Goal: Task Accomplishment & Management: Use online tool/utility

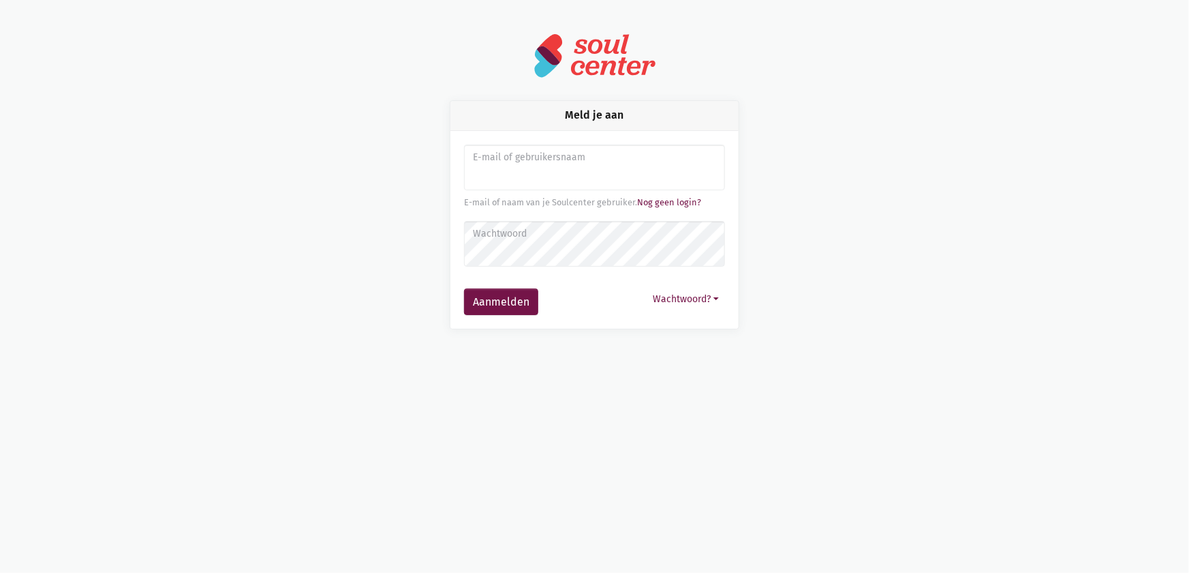
type input "sarahvds25@telenet.be"
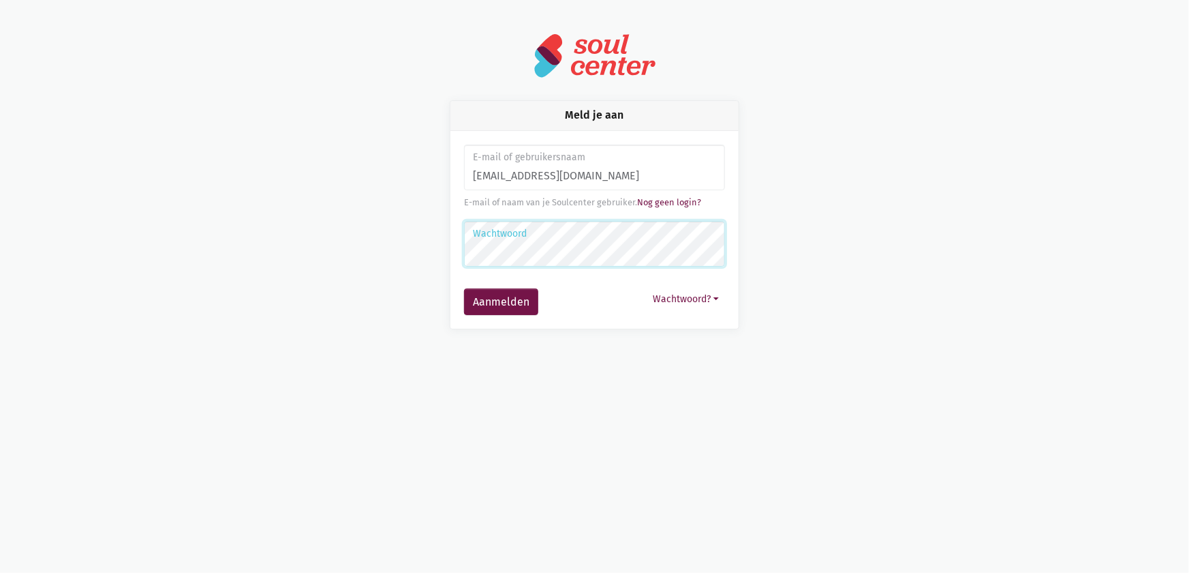
click at [464, 288] on button "Aanmelden" at bounding box center [501, 301] width 74 height 27
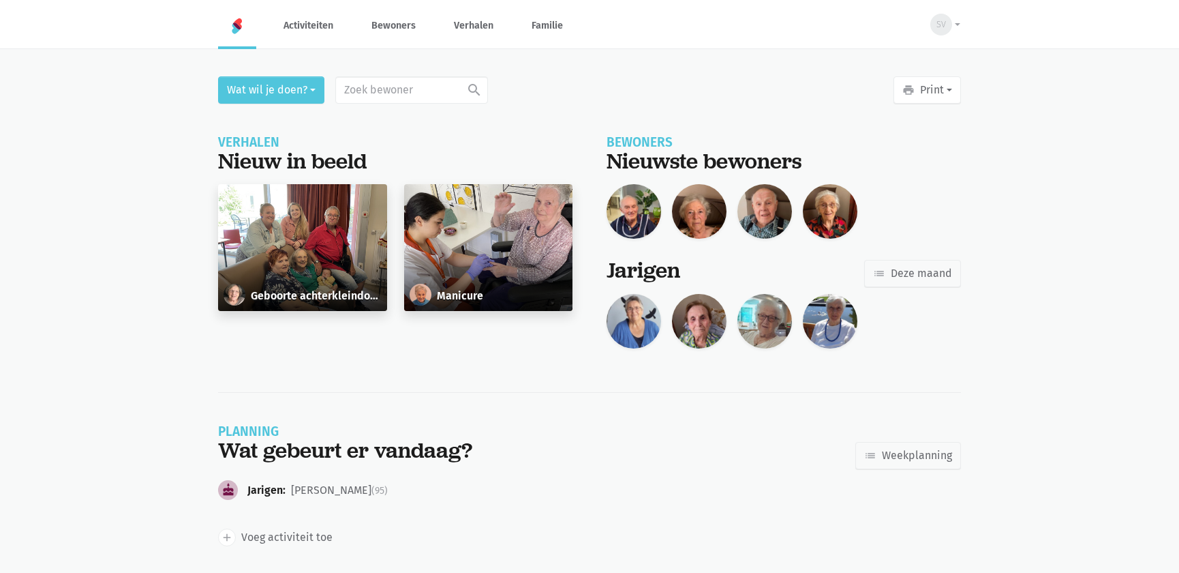
click at [320, 262] on div "Geboorte achterkleindochter" at bounding box center [302, 247] width 169 height 127
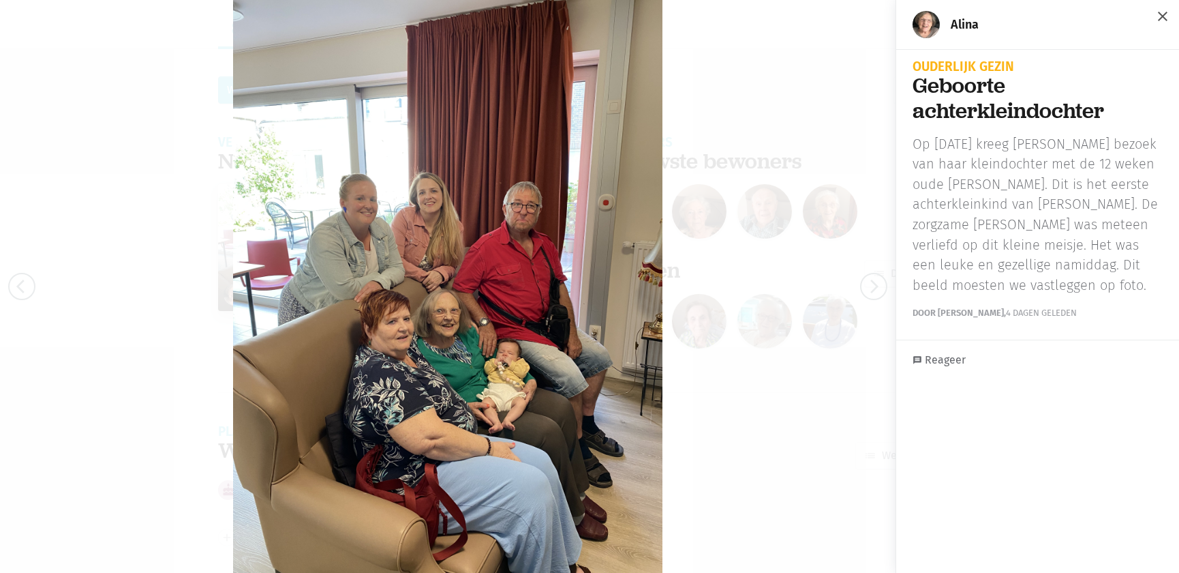
click at [1159, 12] on span "close" at bounding box center [1163, 16] width 16 height 16
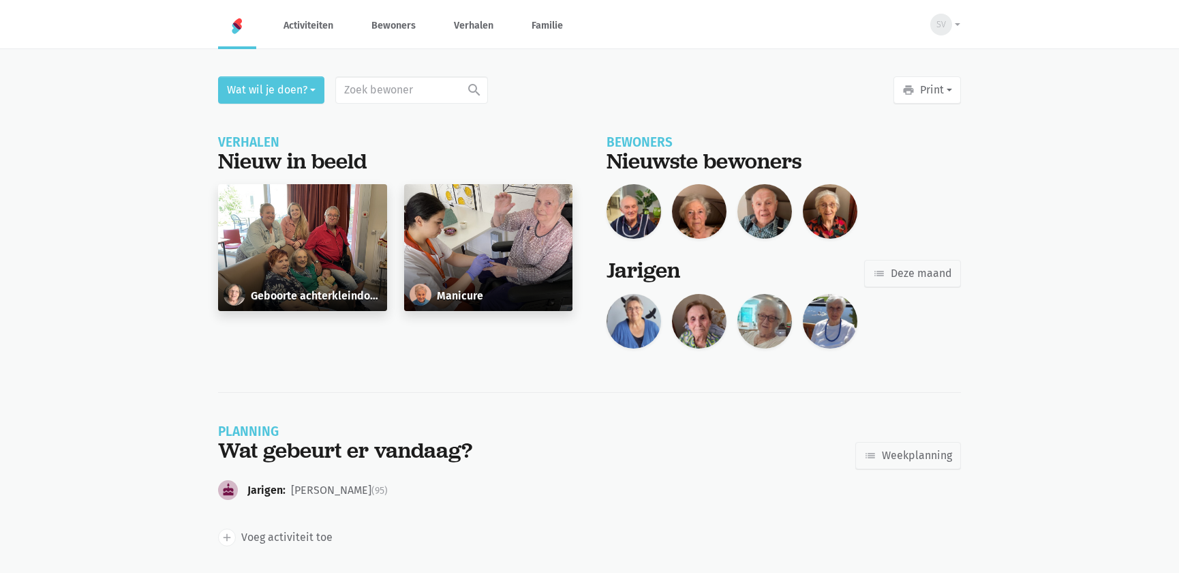
click at [470, 247] on div "Manicure" at bounding box center [488, 247] width 169 height 127
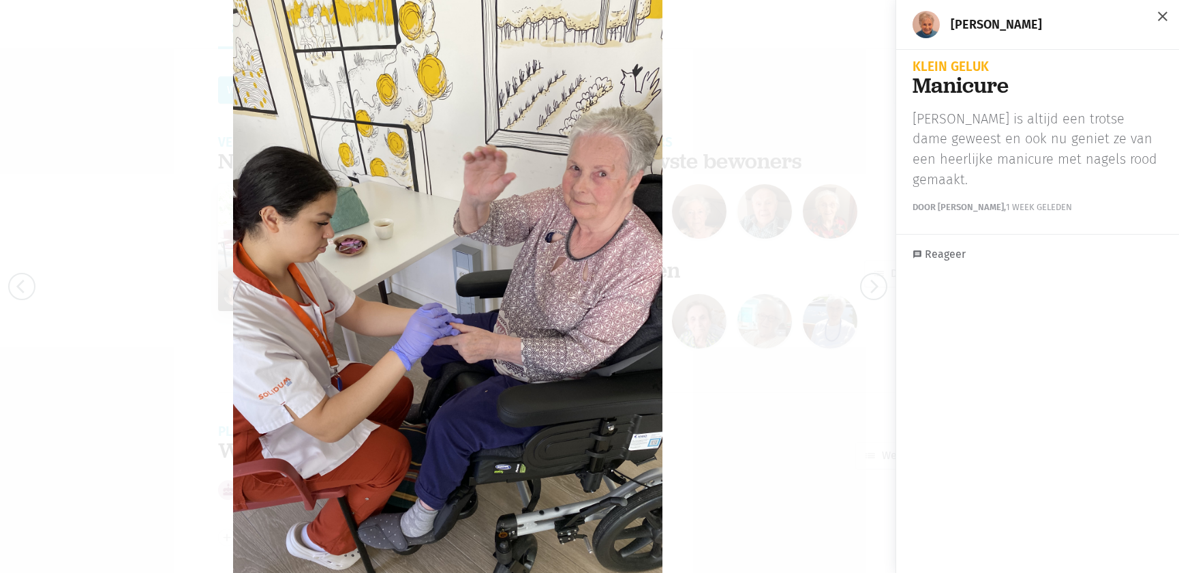
click at [1155, 15] on span "close" at bounding box center [1163, 16] width 16 height 16
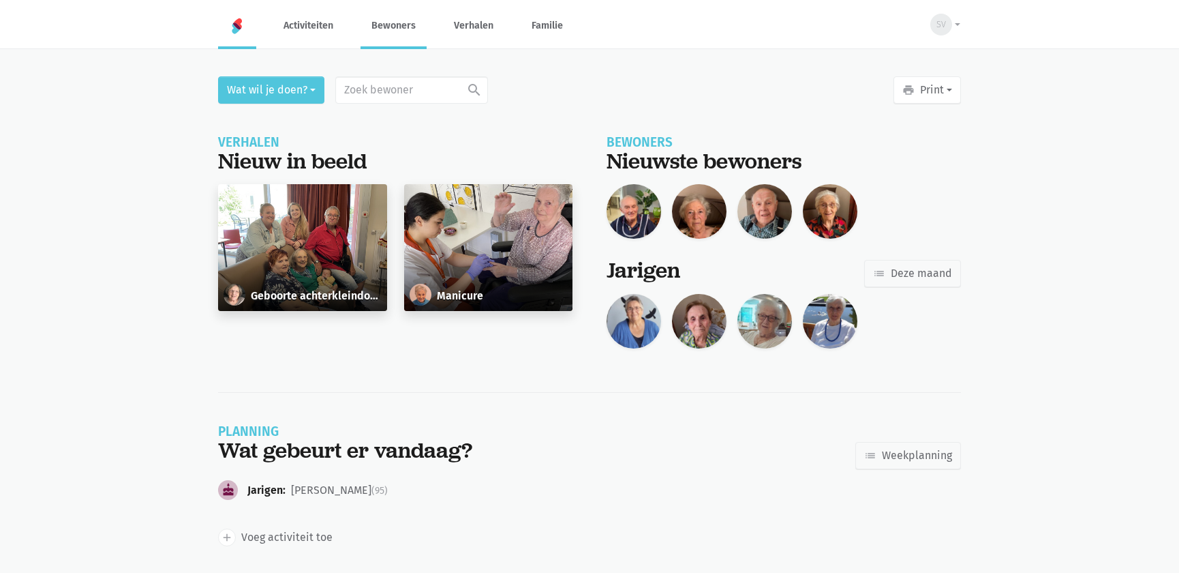
click at [381, 31] on link "Bewoners" at bounding box center [394, 26] width 66 height 46
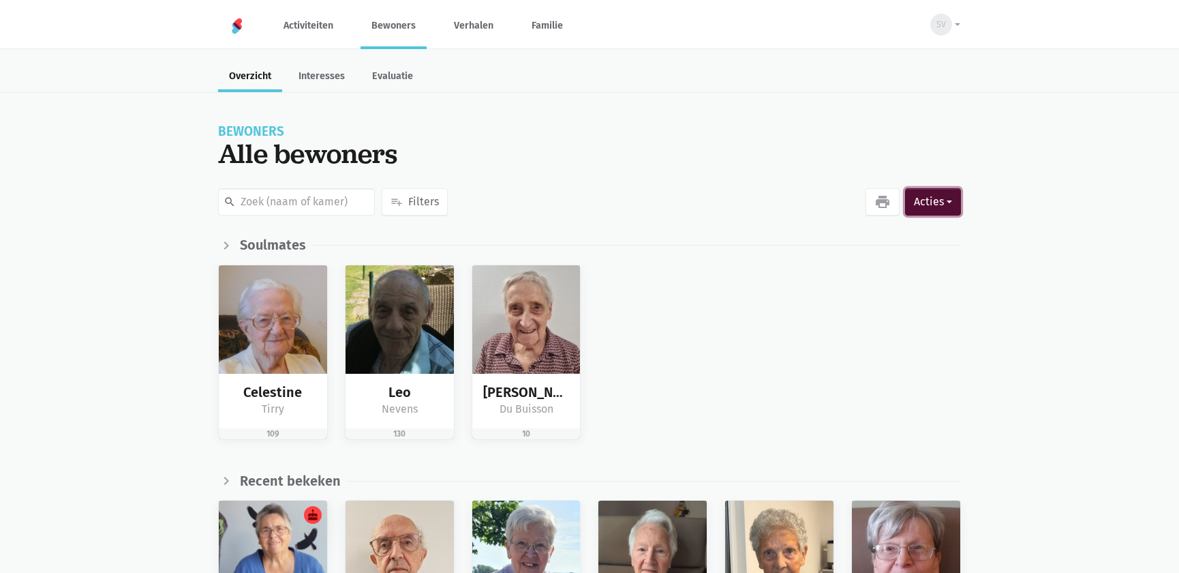
click at [922, 197] on button "Acties" at bounding box center [933, 201] width 56 height 27
click at [823, 195] on div "search playlist_add Filters favorite Interesses check_box Voorkeuren emoji_peop…" at bounding box center [533, 201] width 637 height 33
click at [877, 198] on icon "print" at bounding box center [883, 202] width 16 height 16
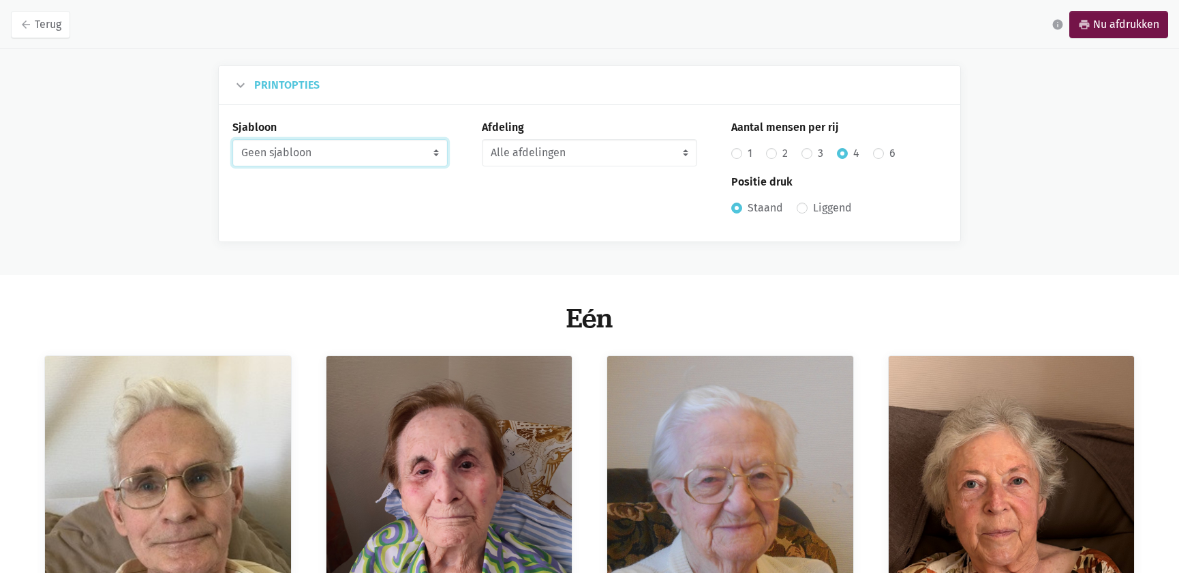
click at [351, 145] on select "Geen sjabloon Verjaardag maandkalender Takenlijst" at bounding box center [339, 152] width 215 height 27
select select "birthday-monthly"
click at [232, 139] on select "Geen sjabloon Verjaardag maandkalender Takenlijst" at bounding box center [339, 152] width 215 height 27
radio input "false"
radio input "true"
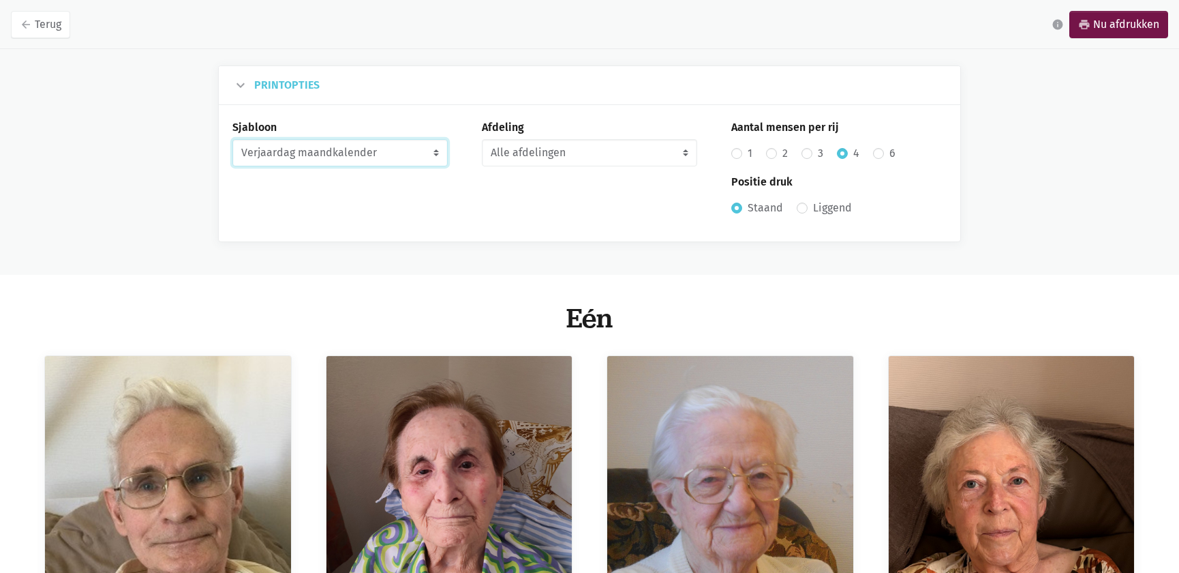
radio input "false"
radio input "true"
select select "8-2025"
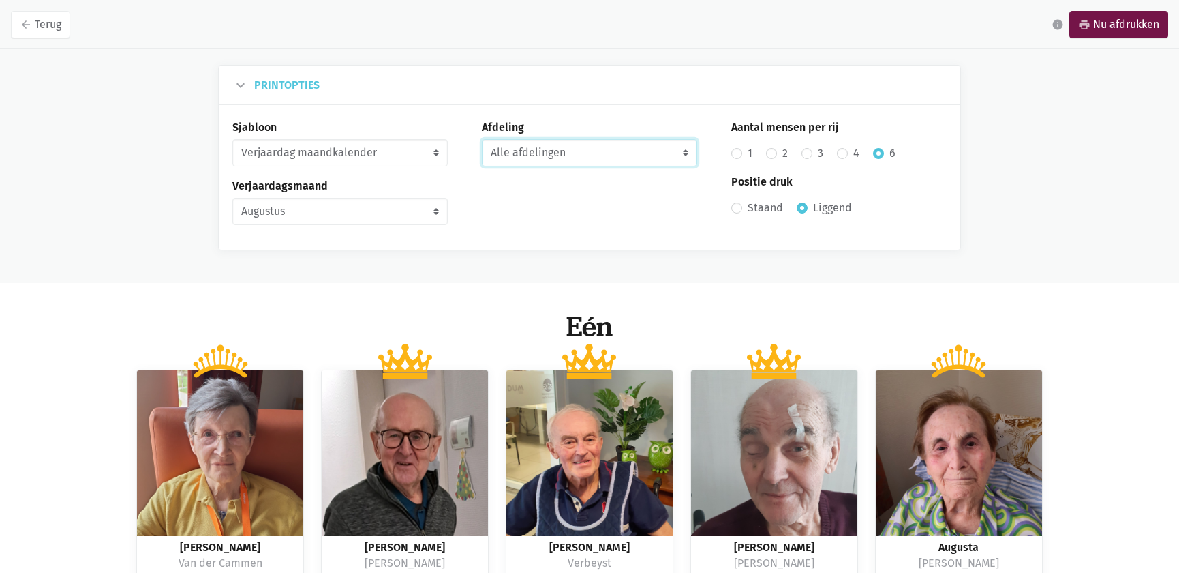
click at [573, 151] on select "Alle afdelingen Eén Gelijkvloers Twee" at bounding box center [589, 152] width 215 height 27
select select "7"
click at [482, 139] on select "Alle afdelingen Eén Gelijkvloers Twee" at bounding box center [589, 152] width 215 height 27
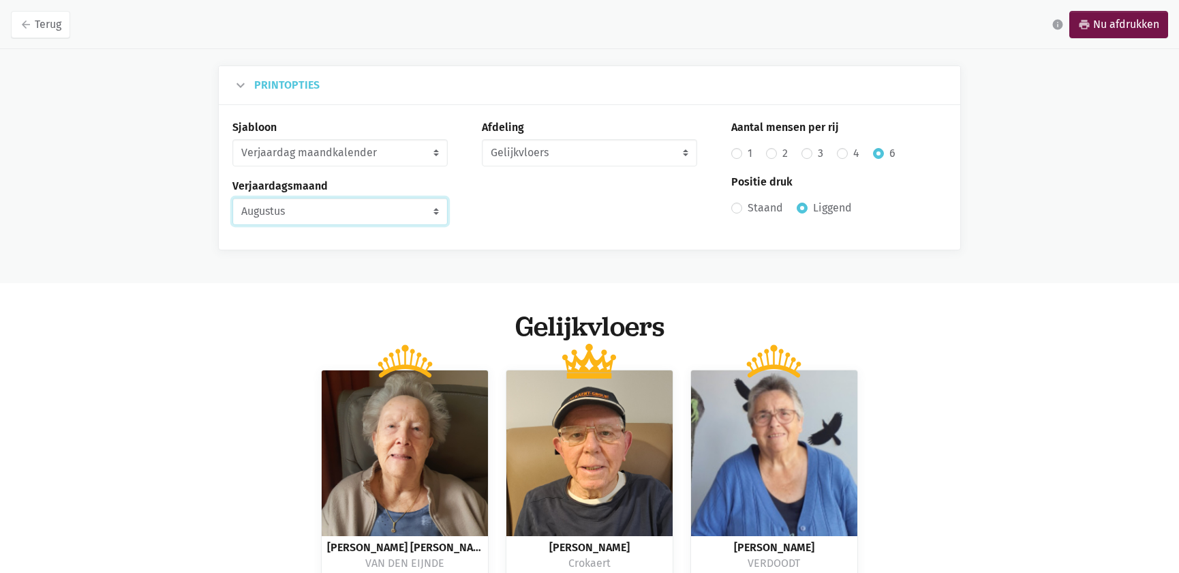
click at [277, 206] on select "Juni Juli Augustus September Oktober November December Januari 2026 Februari 20…" at bounding box center [339, 211] width 215 height 27
select select "9-2025"
click at [232, 198] on select "Juni Juli Augustus September Oktober November December Januari 2026 Februari 20…" at bounding box center [339, 211] width 215 height 27
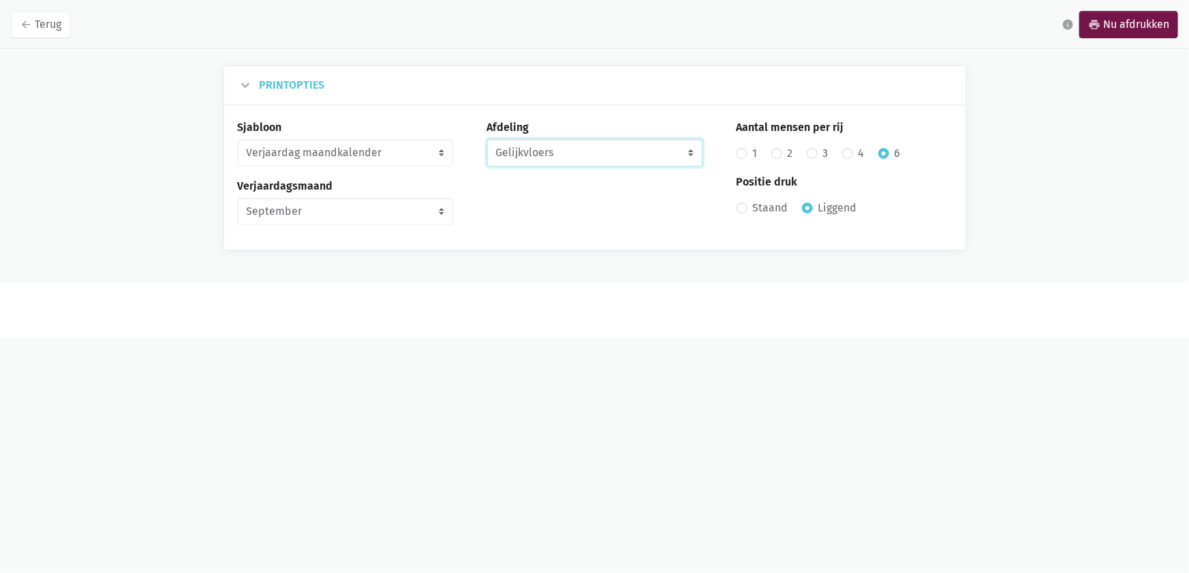
click at [534, 151] on select "Alle afdelingen Eén Gelijkvloers Twee" at bounding box center [594, 152] width 215 height 27
click at [487, 139] on select "Alle afdelingen Eén Gelijkvloers Twee" at bounding box center [594, 152] width 215 height 27
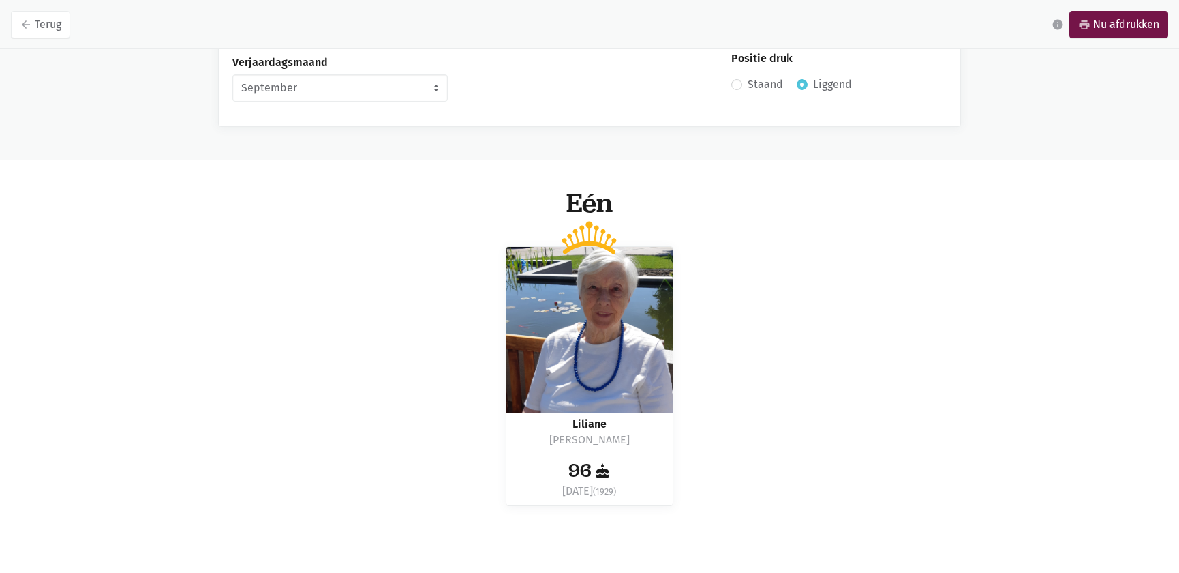
scroll to position [61, 0]
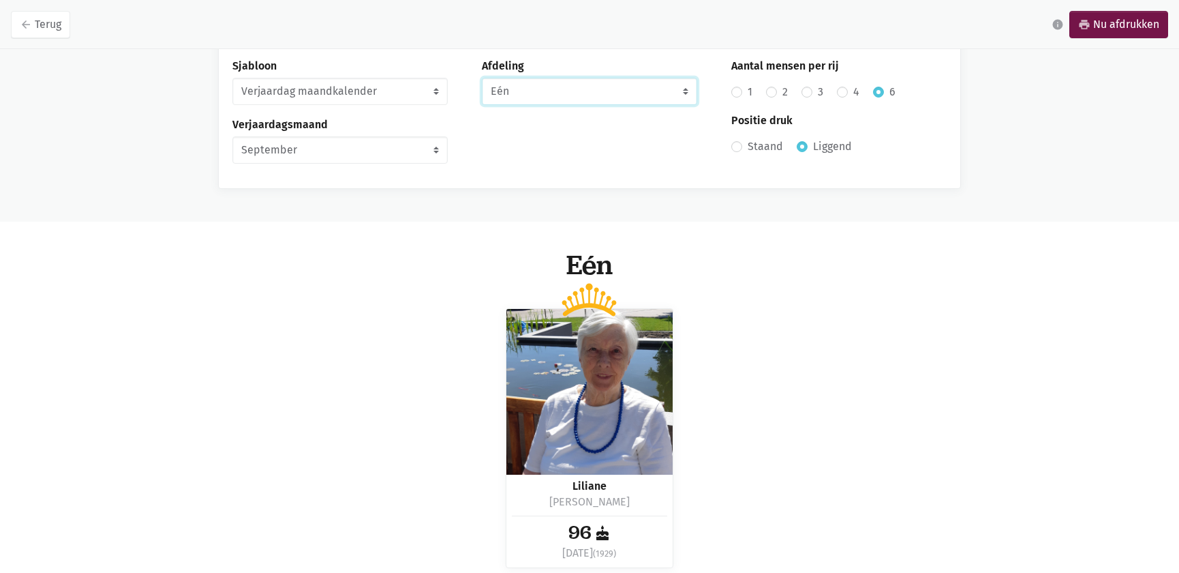
click at [525, 90] on select "Alle afdelingen Eén Gelijkvloers Twee" at bounding box center [589, 91] width 215 height 27
select select "10"
click at [482, 78] on select "Alle afdelingen Eén Gelijkvloers Twee" at bounding box center [589, 91] width 215 height 27
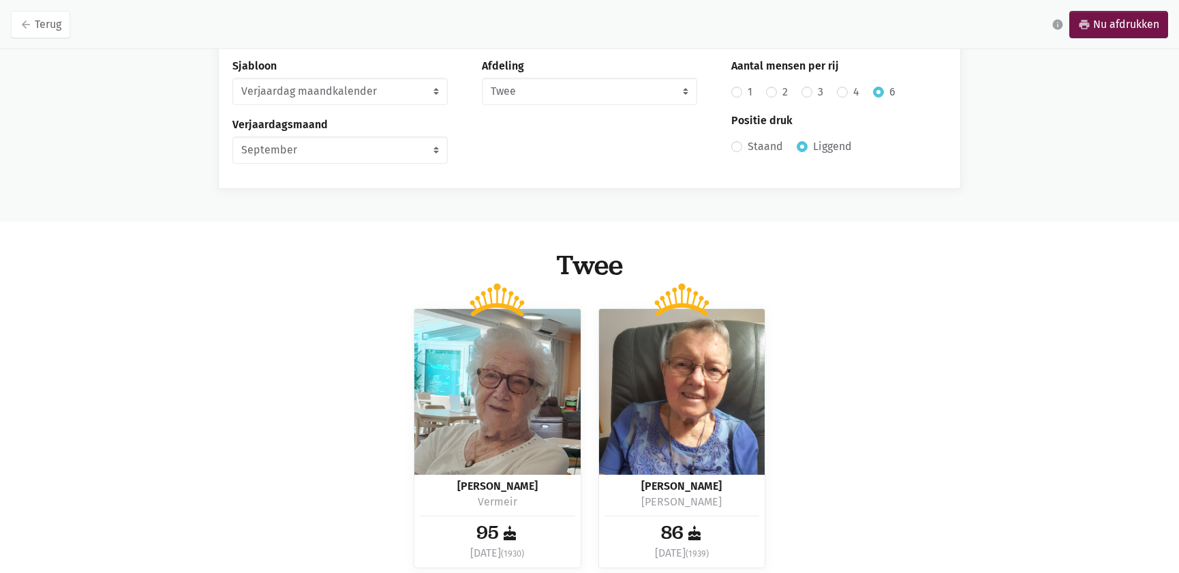
click at [1100, 317] on div "Clementina Vermeir 95 cake 1 sep. (1930)" at bounding box center [590, 435] width 1108 height 288
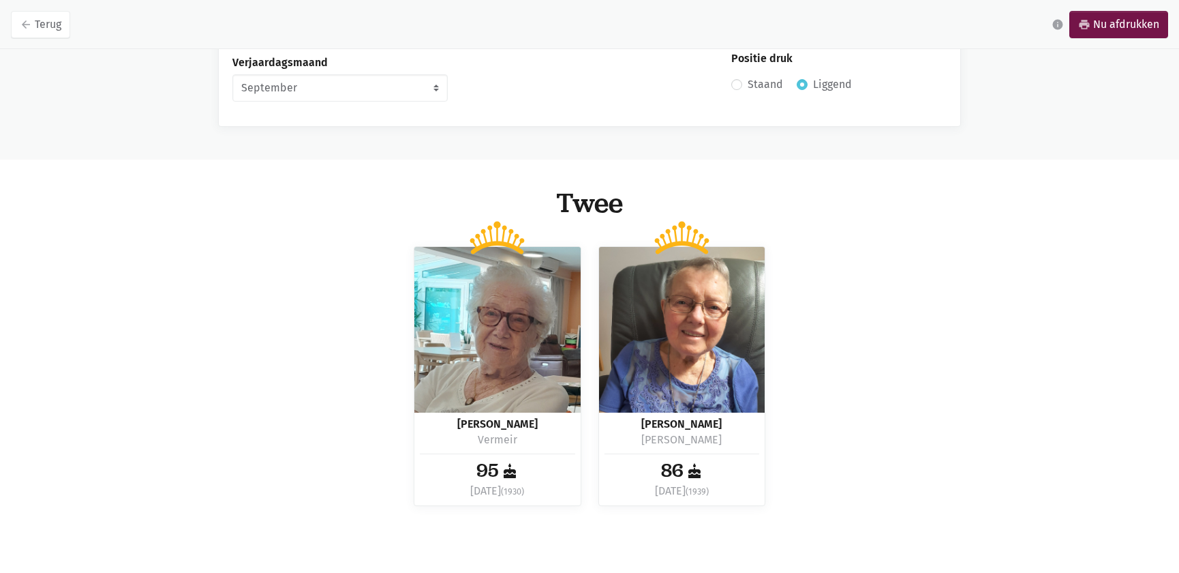
click at [375, 250] on div "Clementina Vermeir 95 cake 1 sep. (1930)" at bounding box center [590, 373] width 1108 height 288
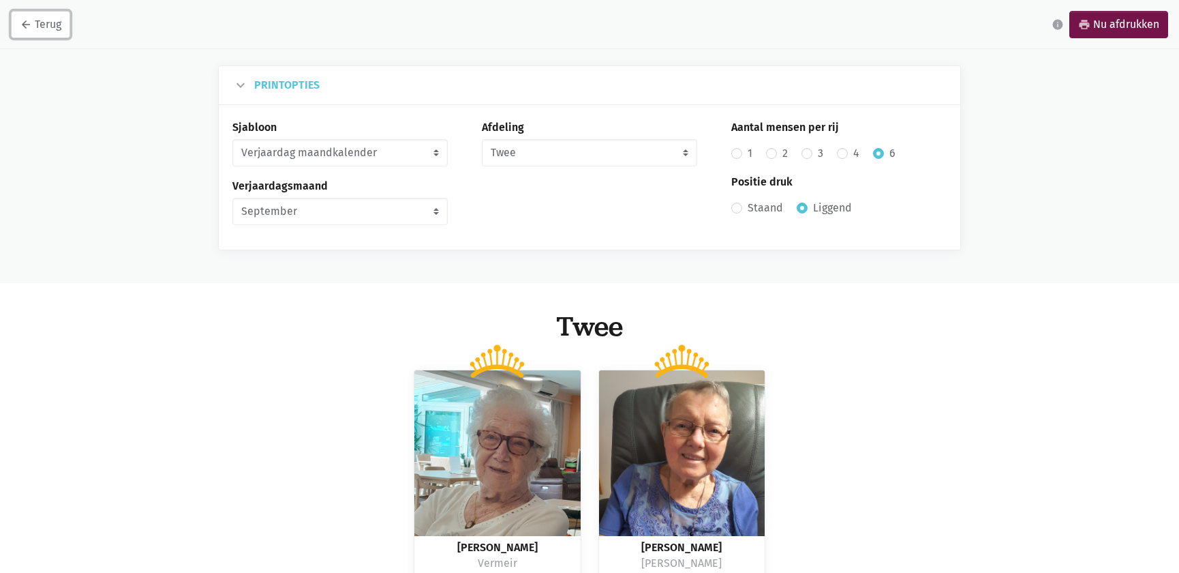
click at [40, 27] on link "arrow_back Terug" at bounding box center [40, 24] width 59 height 27
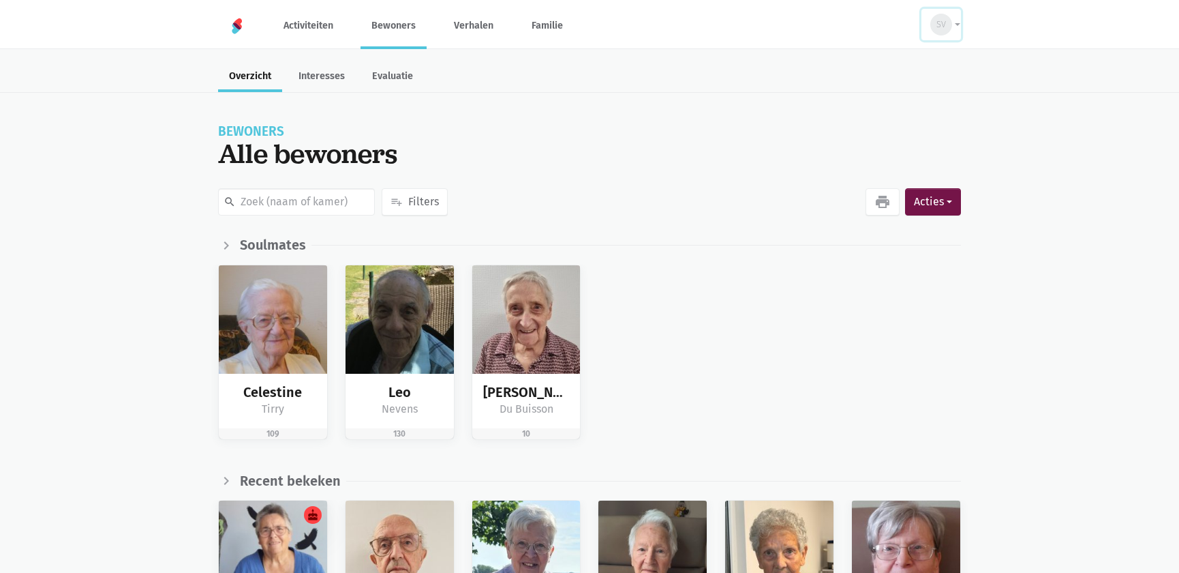
click at [954, 20] on button "SV" at bounding box center [942, 24] width 40 height 31
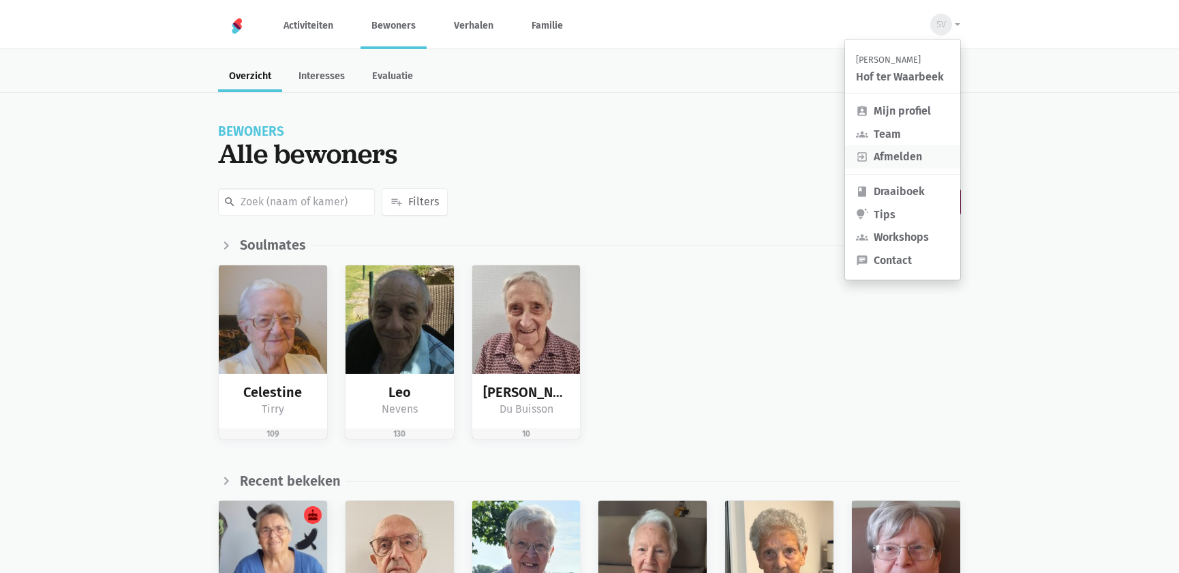
click at [880, 148] on link "exit_to_app Afmelden" at bounding box center [902, 156] width 115 height 23
